Goal: Task Accomplishment & Management: Manage account settings

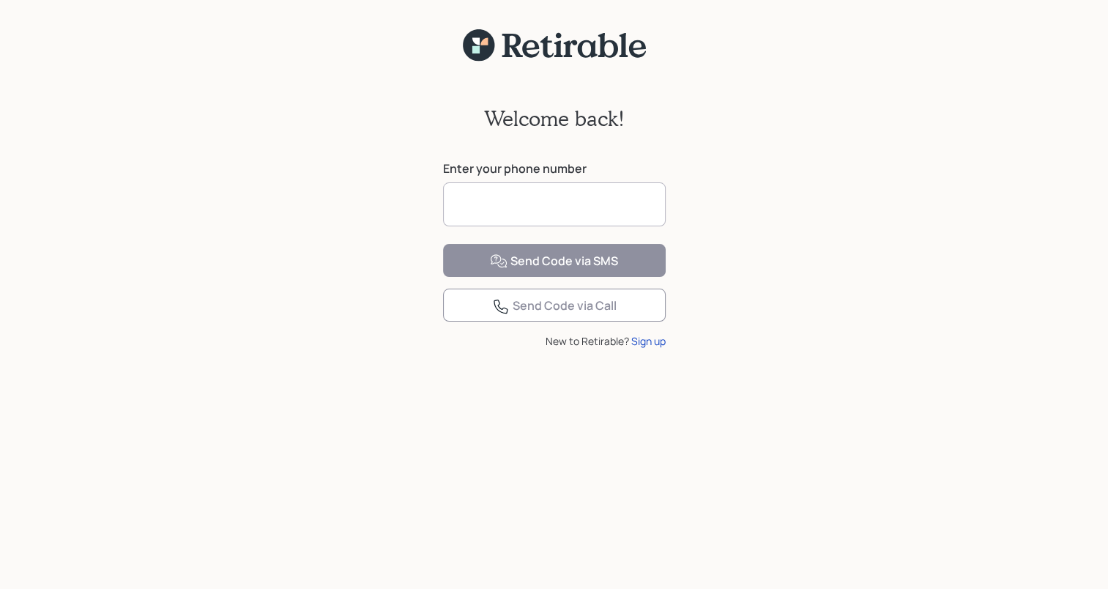
click at [516, 193] on input at bounding box center [554, 204] width 223 height 44
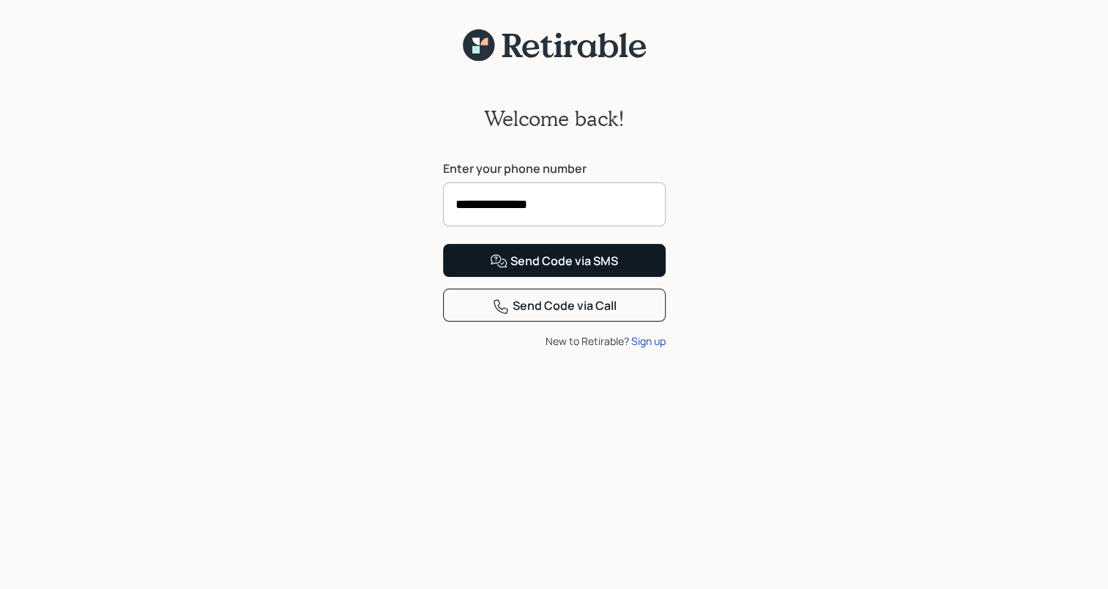
type input "**********"
click at [511, 270] on div "Send Code via SMS" at bounding box center [554, 262] width 128 height 18
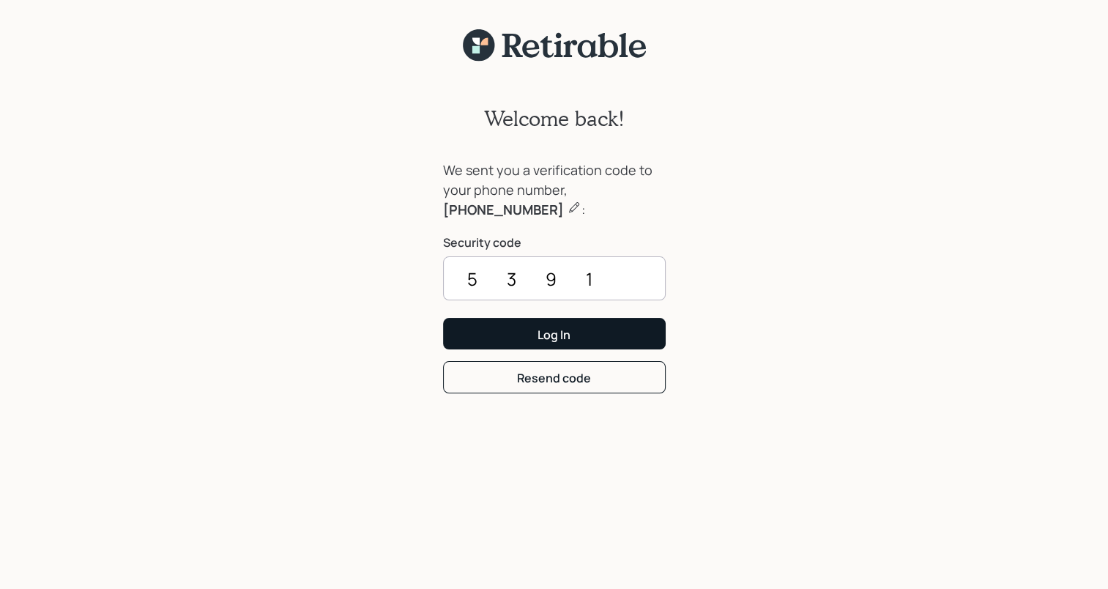
type input "5391"
click at [507, 334] on button "Log In" at bounding box center [554, 334] width 223 height 32
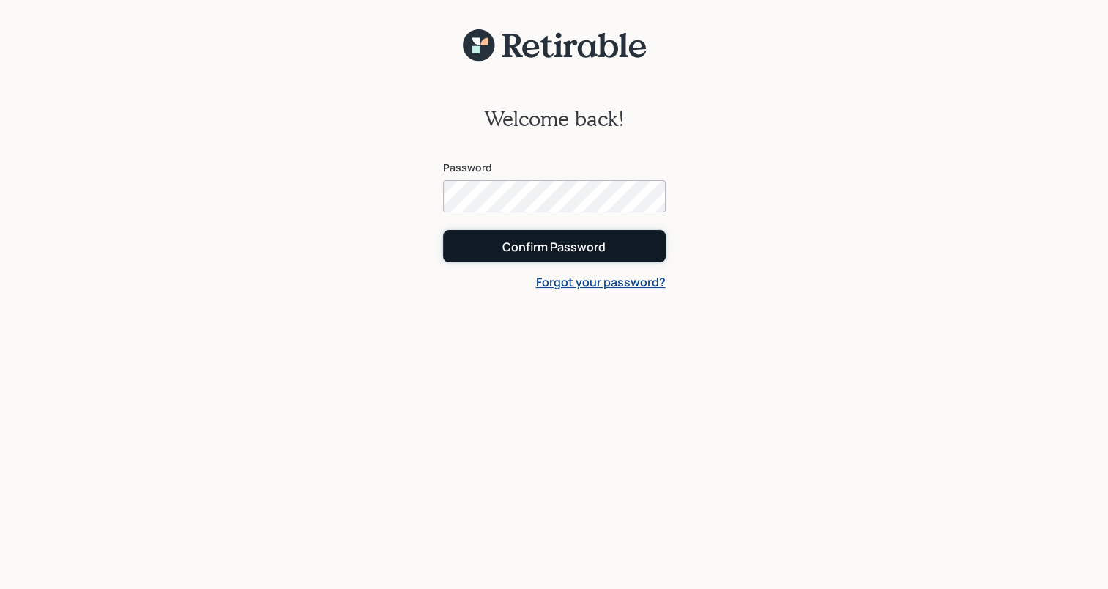
click at [506, 247] on div "Confirm Password" at bounding box center [554, 247] width 103 height 16
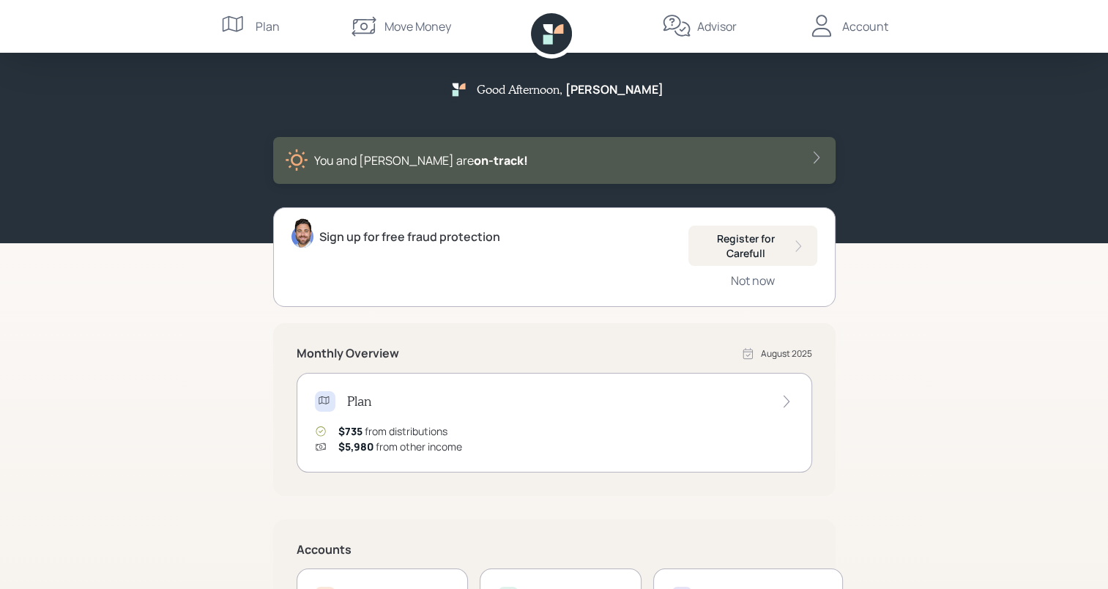
click at [814, 157] on icon at bounding box center [817, 157] width 15 height 15
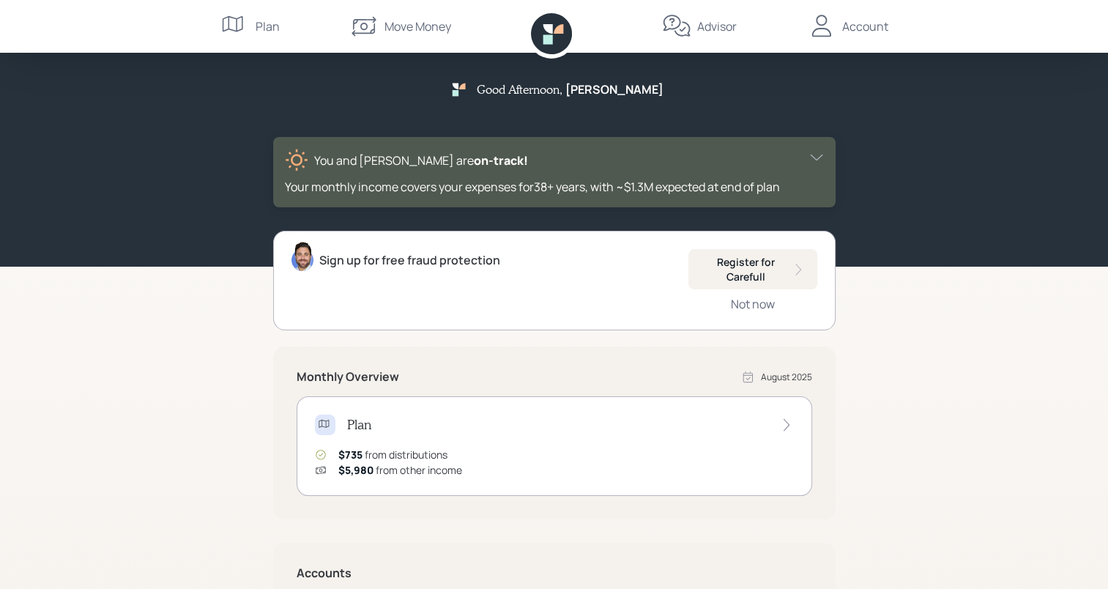
click at [814, 157] on icon at bounding box center [816, 158] width 12 height 6
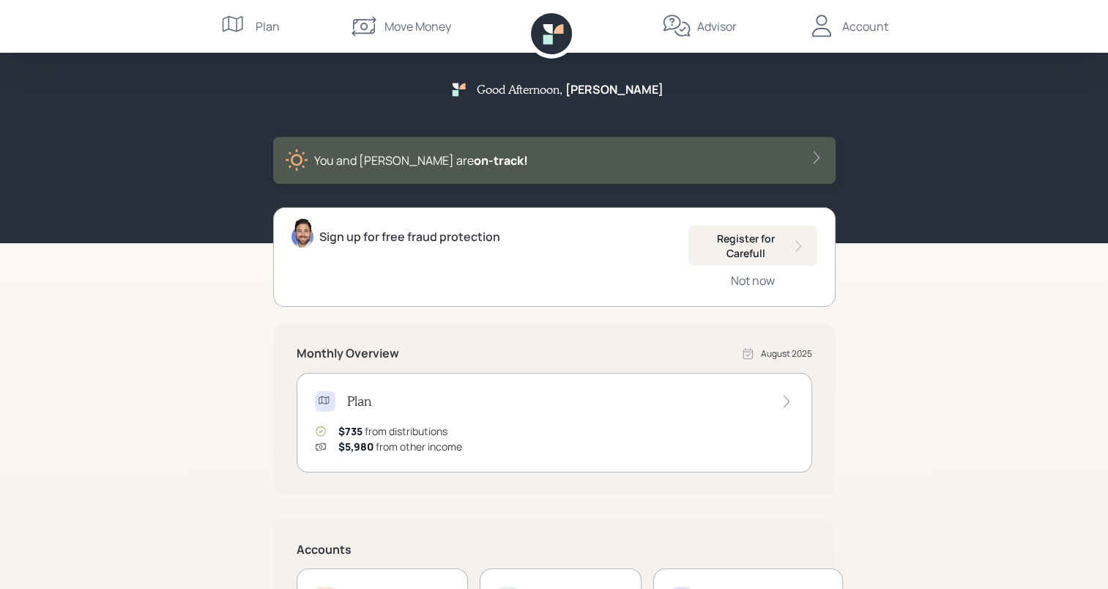
click at [862, 27] on div "Account" at bounding box center [866, 27] width 46 height 18
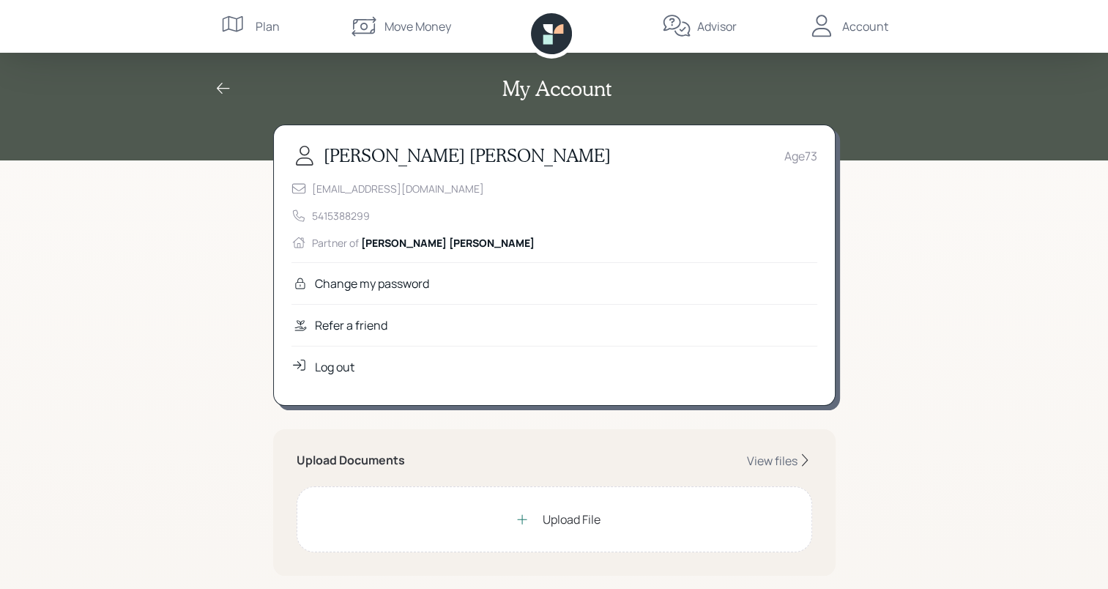
click at [333, 363] on div "Log out" at bounding box center [335, 367] width 40 height 18
click at [331, 363] on div "Log out" at bounding box center [335, 367] width 40 height 18
